Goal: Task Accomplishment & Management: Manage account settings

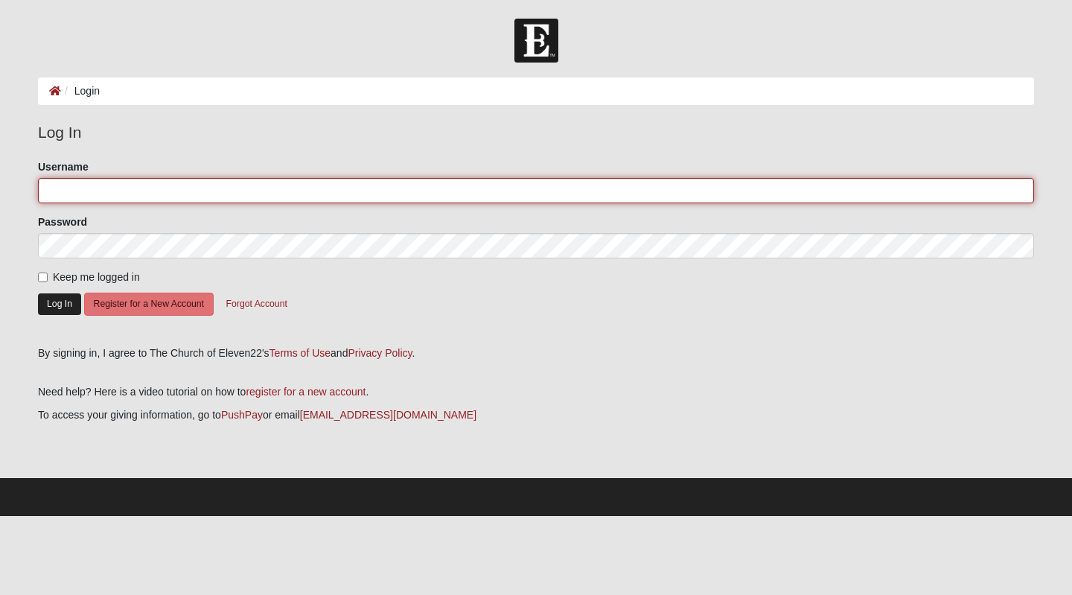
type input "KathyGJones"
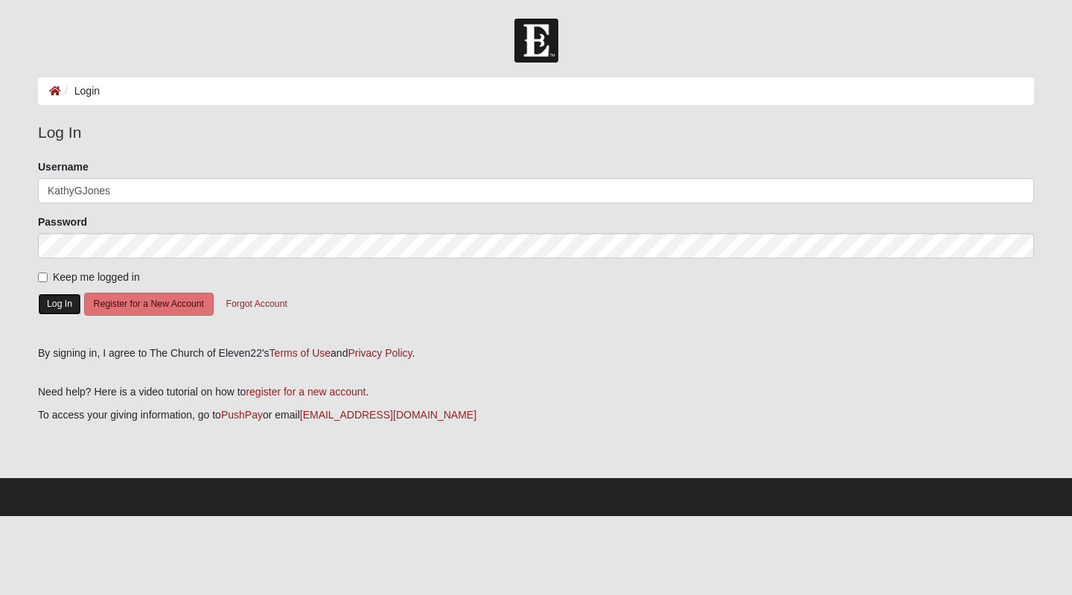
click at [60, 304] on button "Log In" at bounding box center [59, 304] width 43 height 22
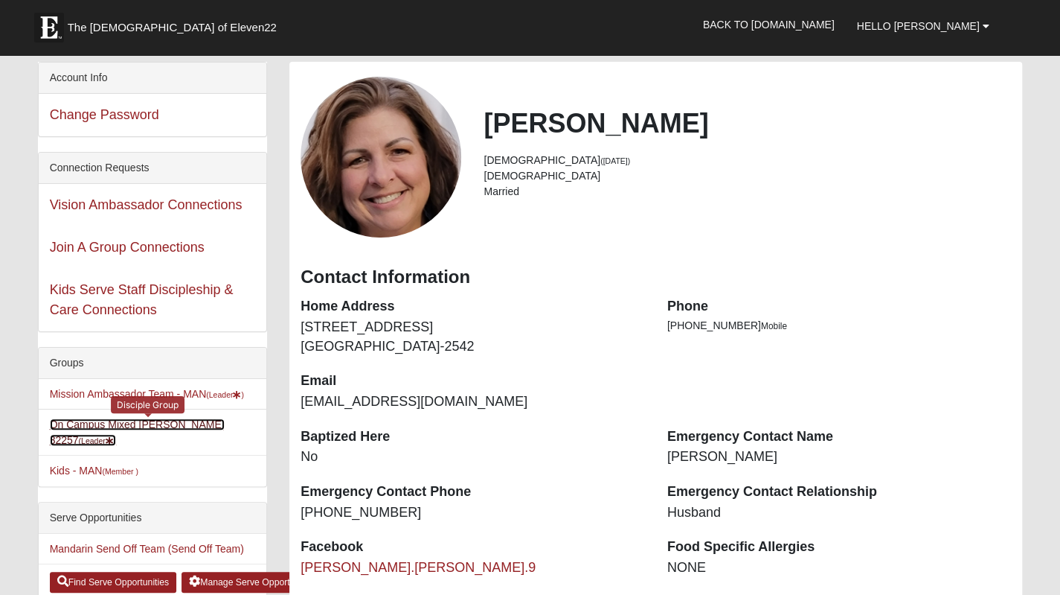
click at [129, 423] on link "On Campus Mixed Jones 32257 (Leader )" at bounding box center [137, 432] width 175 height 28
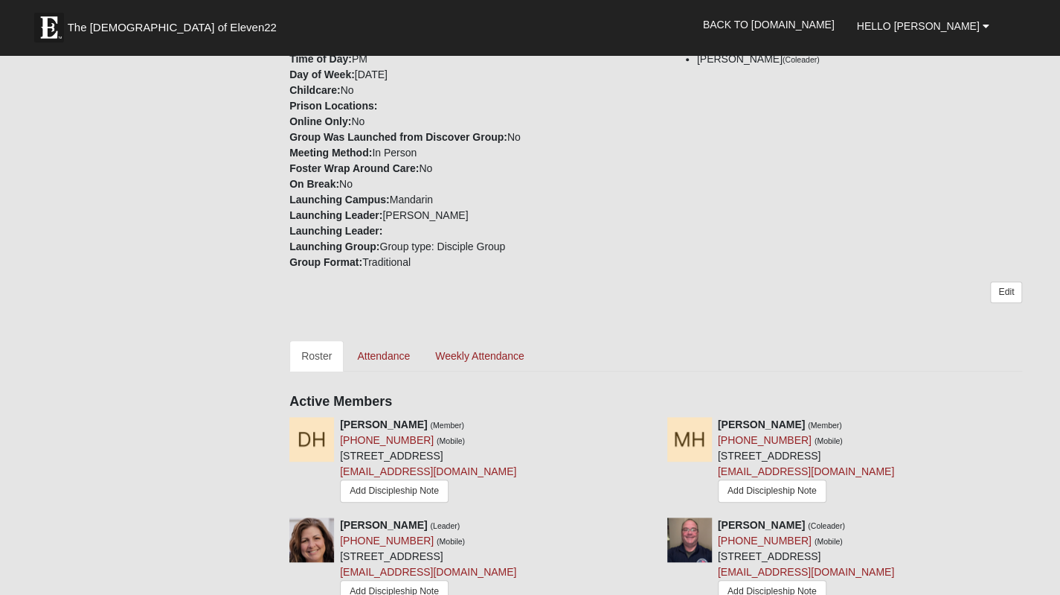
scroll to position [366, 0]
click at [379, 355] on link "Attendance" at bounding box center [383, 356] width 77 height 31
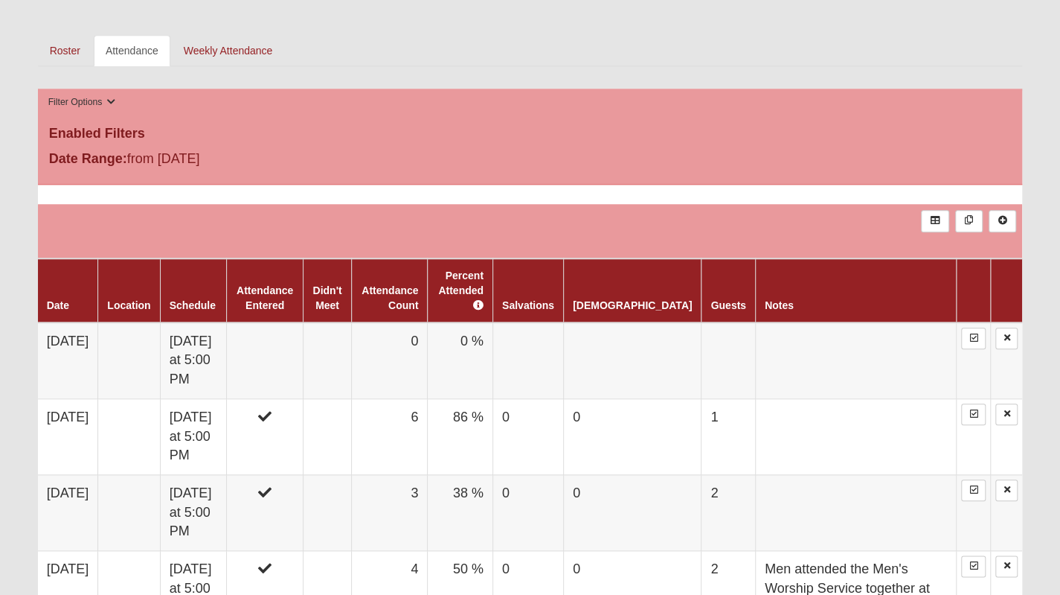
scroll to position [676, 0]
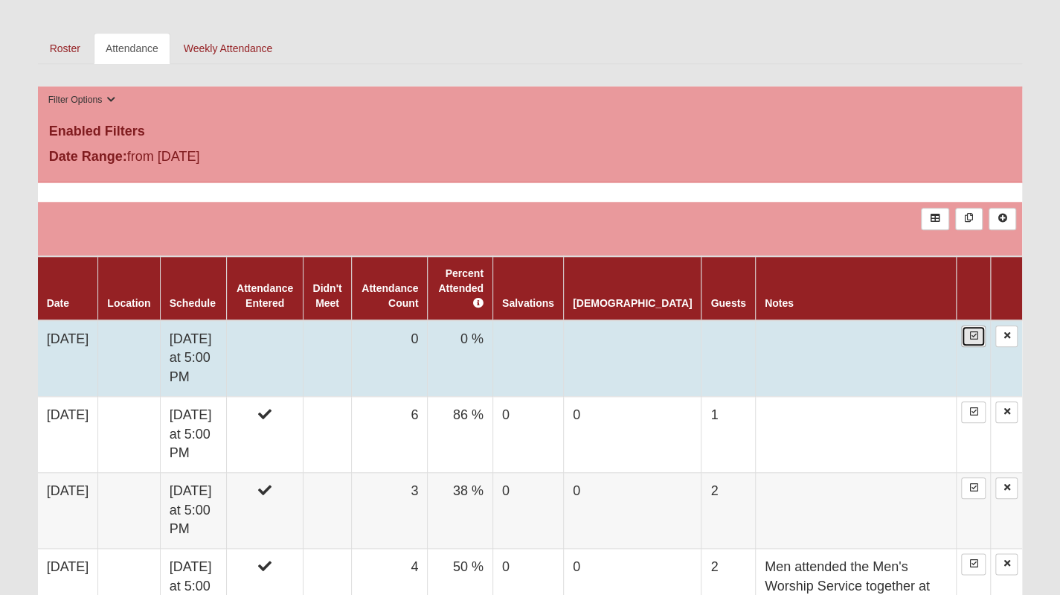
click at [975, 331] on icon at bounding box center [974, 335] width 8 height 9
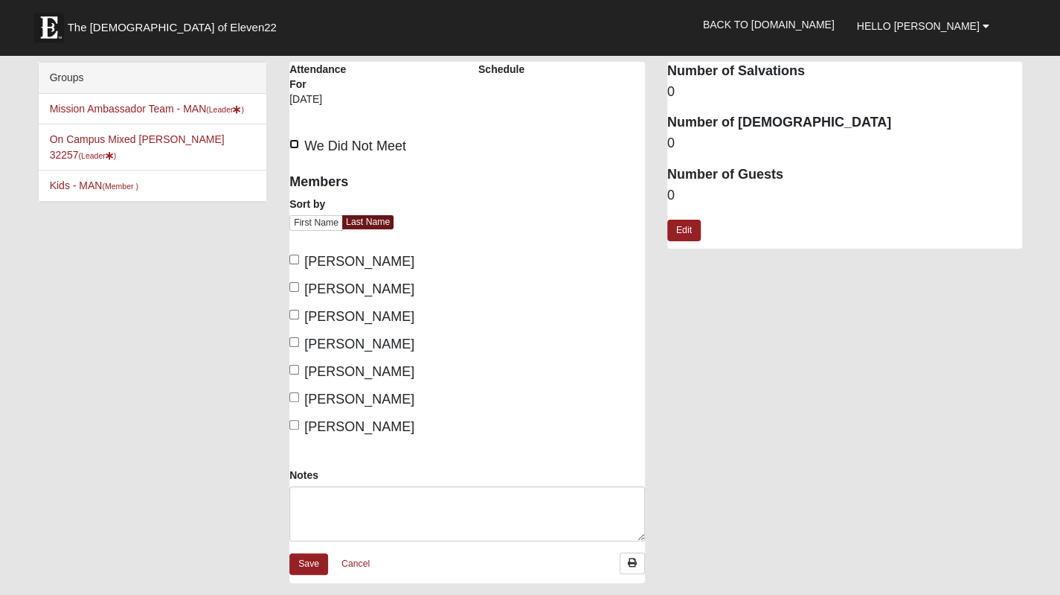
click at [294, 142] on input "We Did Not Meet" at bounding box center [294, 144] width 10 height 10
checkbox input "true"
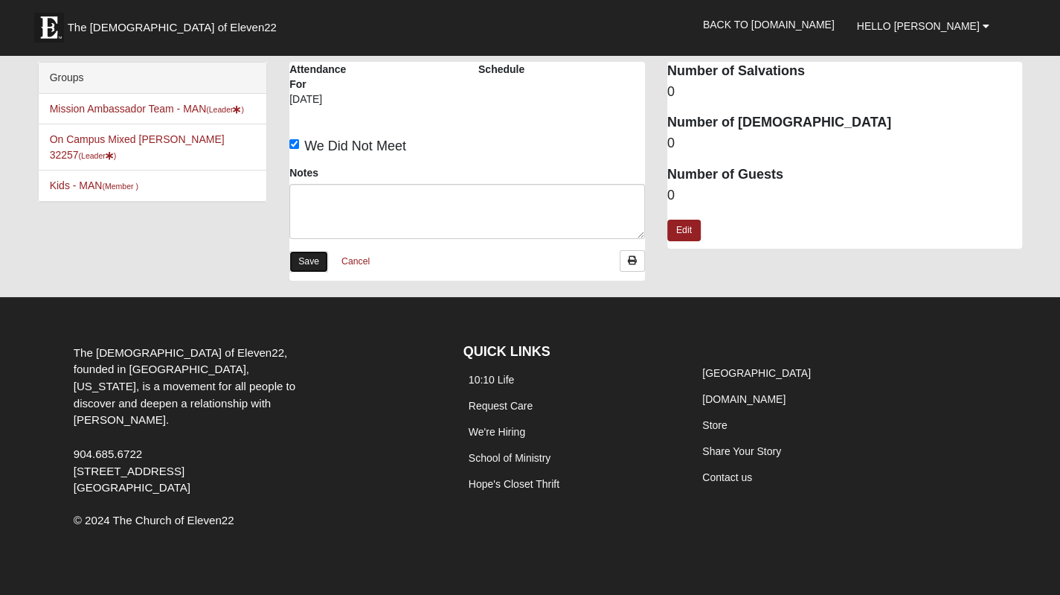
click at [310, 257] on link "Save" at bounding box center [308, 262] width 39 height 22
